Goal: Task Accomplishment & Management: Manage account settings

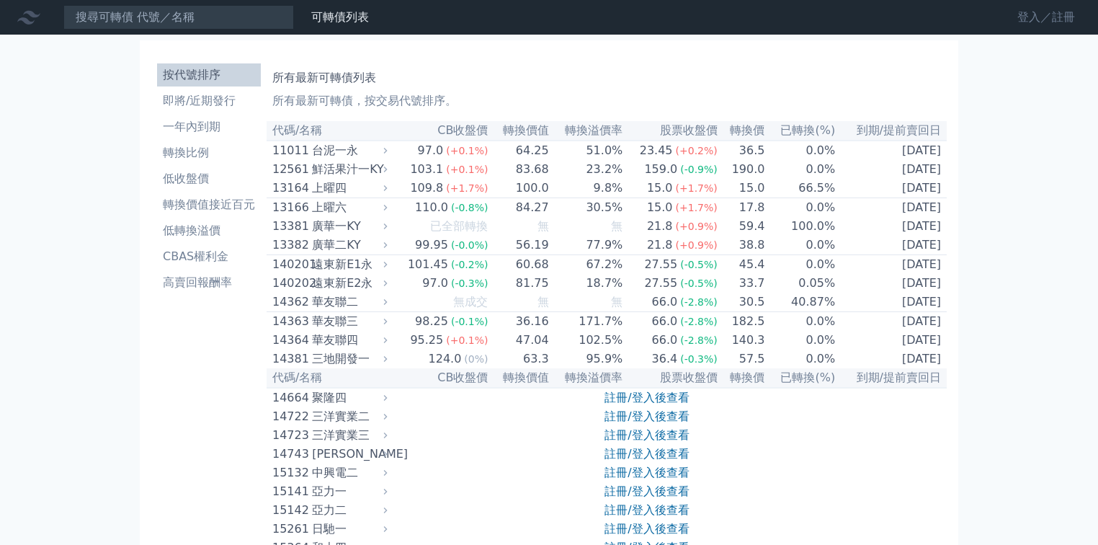
click at [1062, 22] on link "登入／註冊" at bounding box center [1046, 17] width 81 height 23
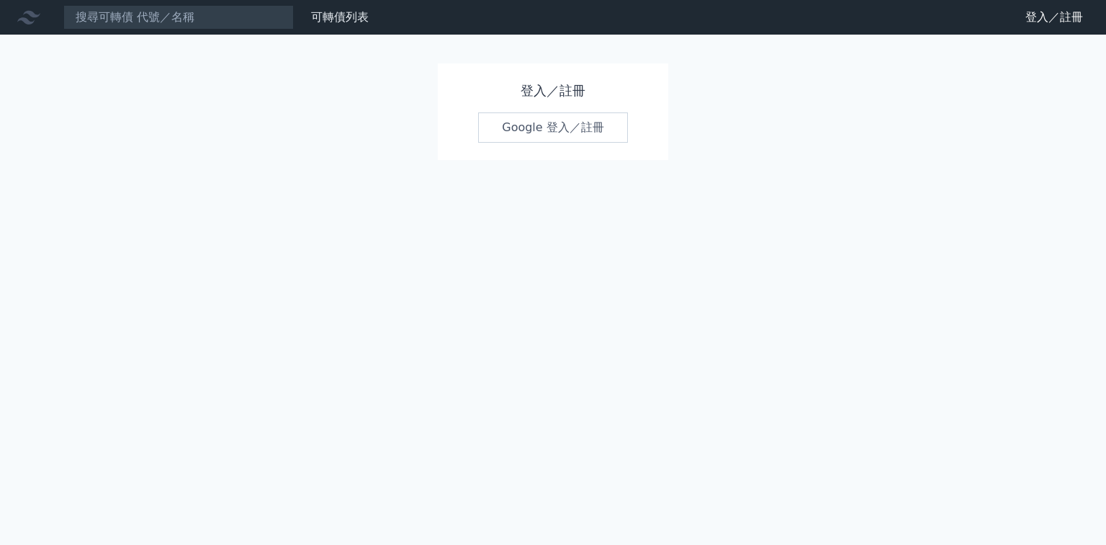
click at [545, 130] on link "Google 登入／註冊" at bounding box center [553, 127] width 150 height 30
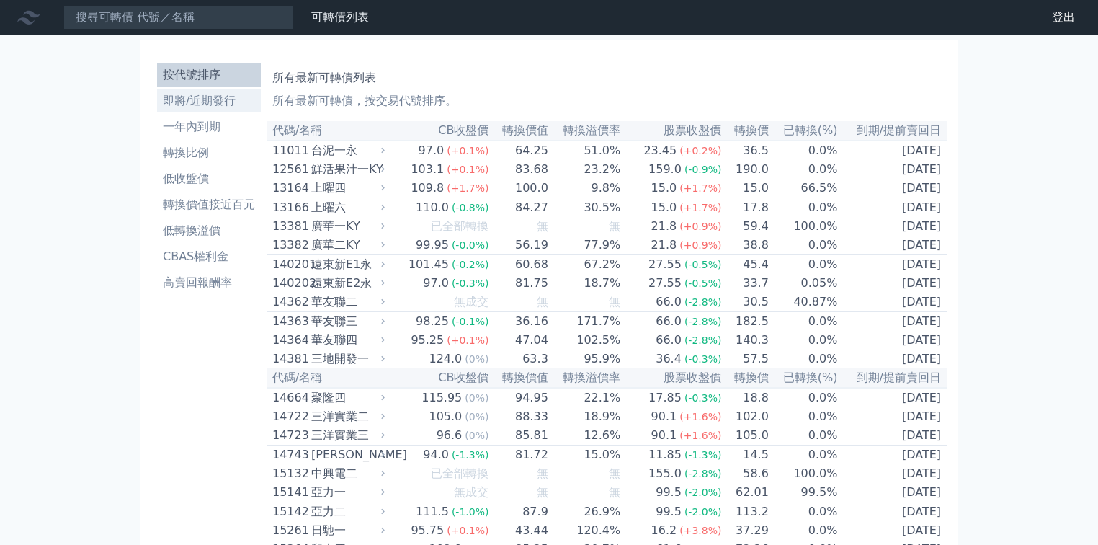
click at [184, 104] on li "即將/近期發行" at bounding box center [209, 100] width 104 height 17
